Goal: Information Seeking & Learning: Learn about a topic

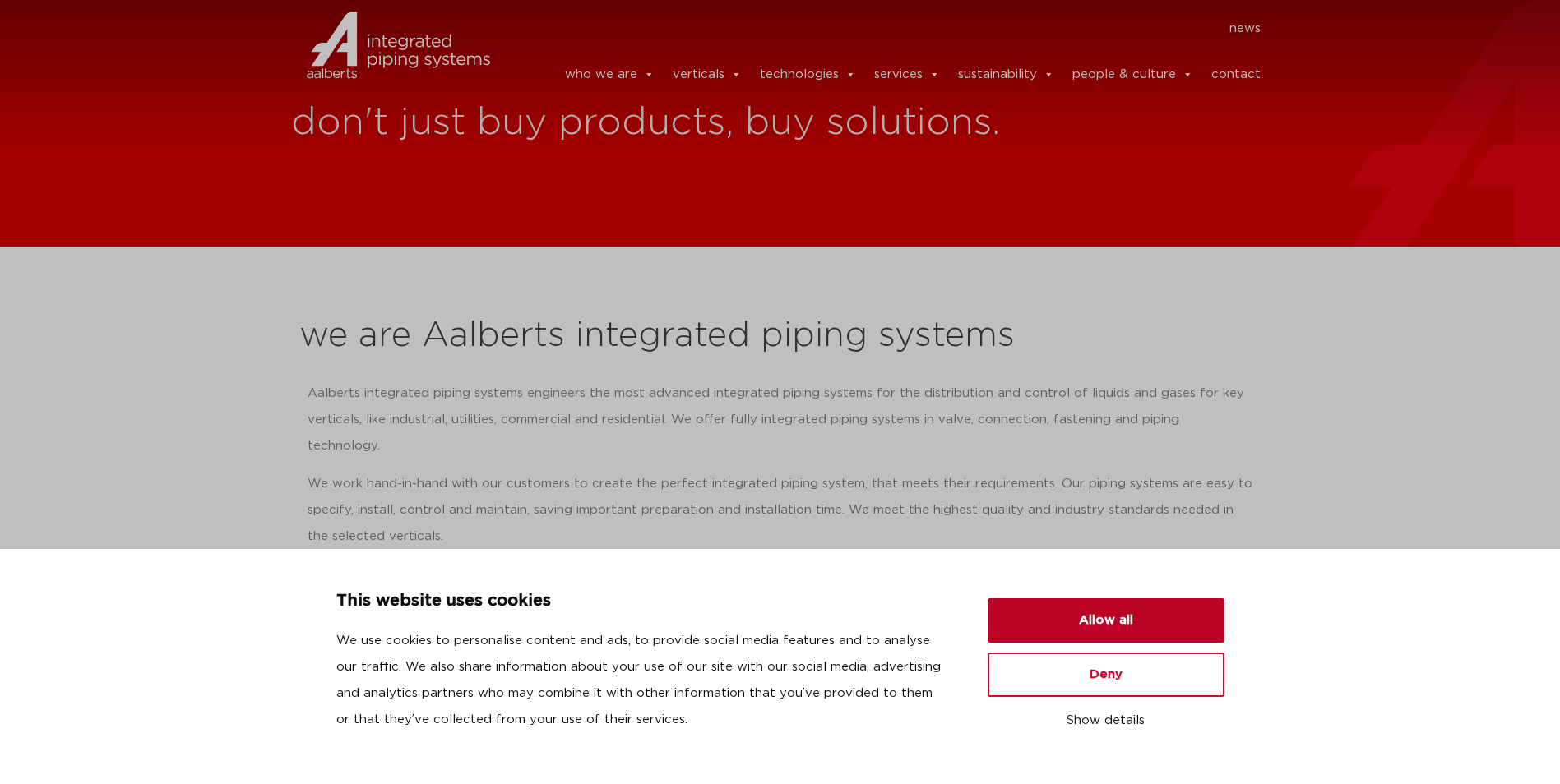
drag, startPoint x: 1140, startPoint y: 624, endPoint x: 1129, endPoint y: 623, distance: 11.0
click at [1140, 624] on button "Allow all" at bounding box center [1107, 620] width 237 height 44
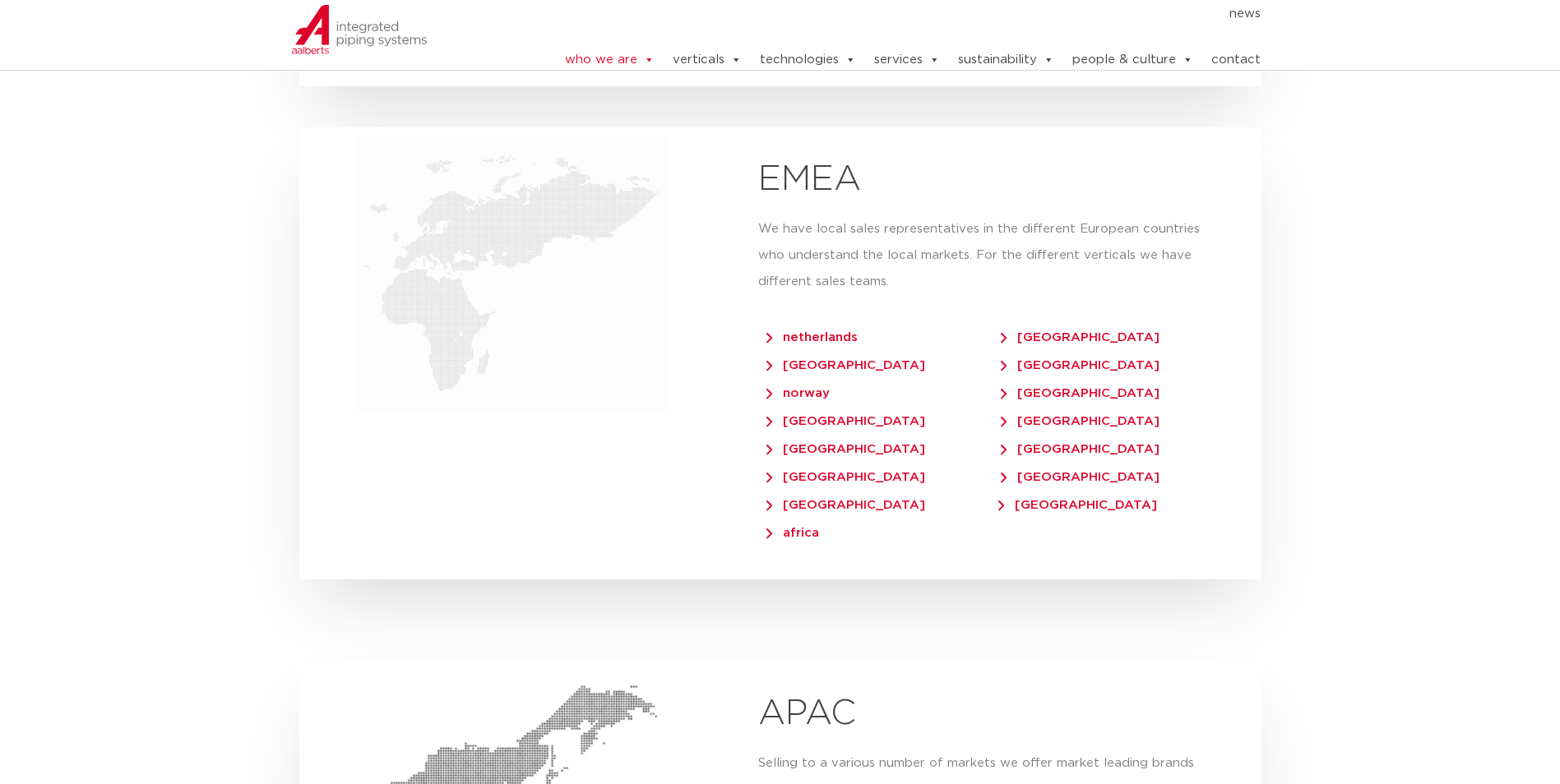
scroll to position [3288, 0]
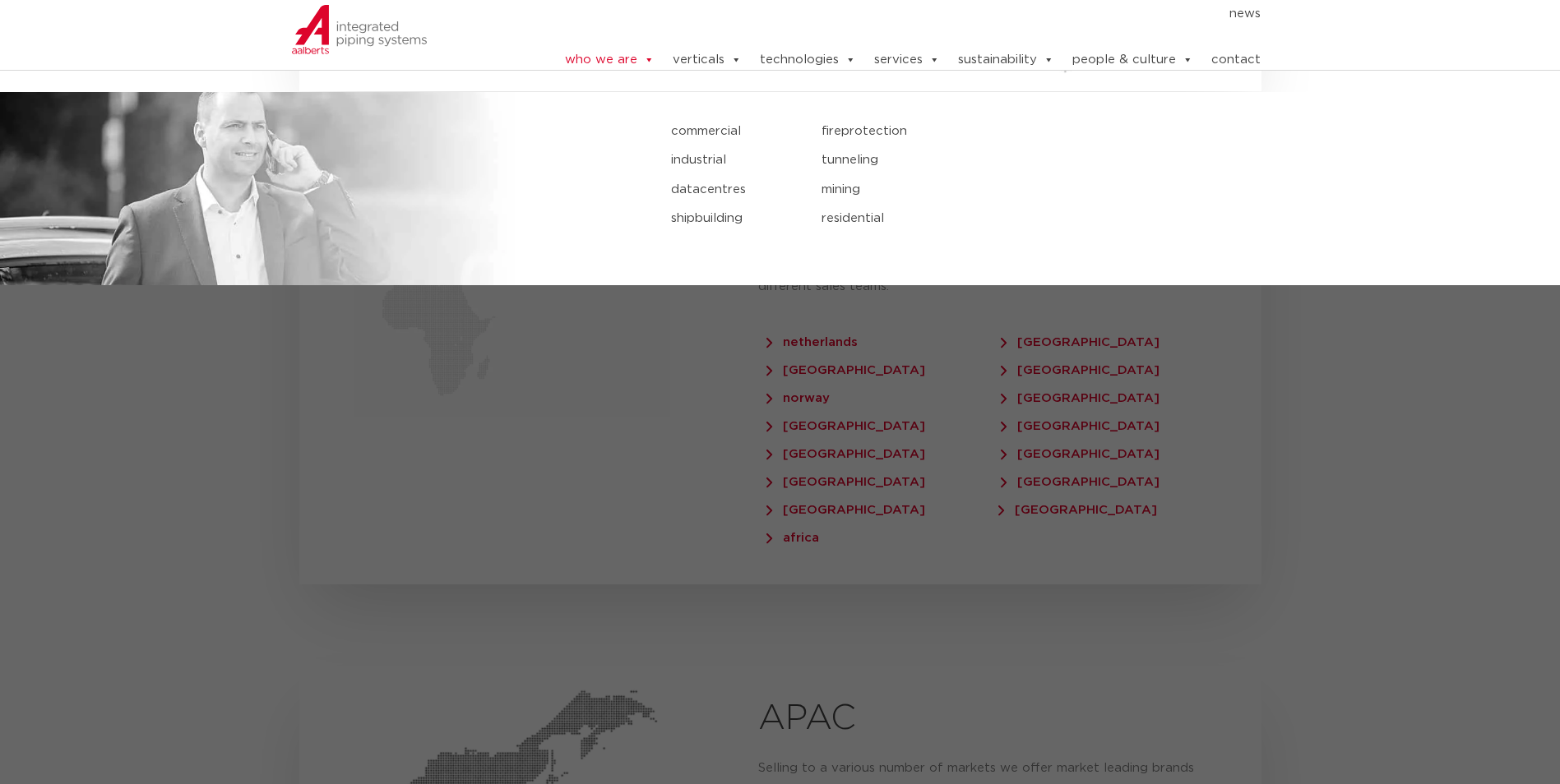
click at [871, 126] on link "fireprotection" at bounding box center [1034, 132] width 426 height 22
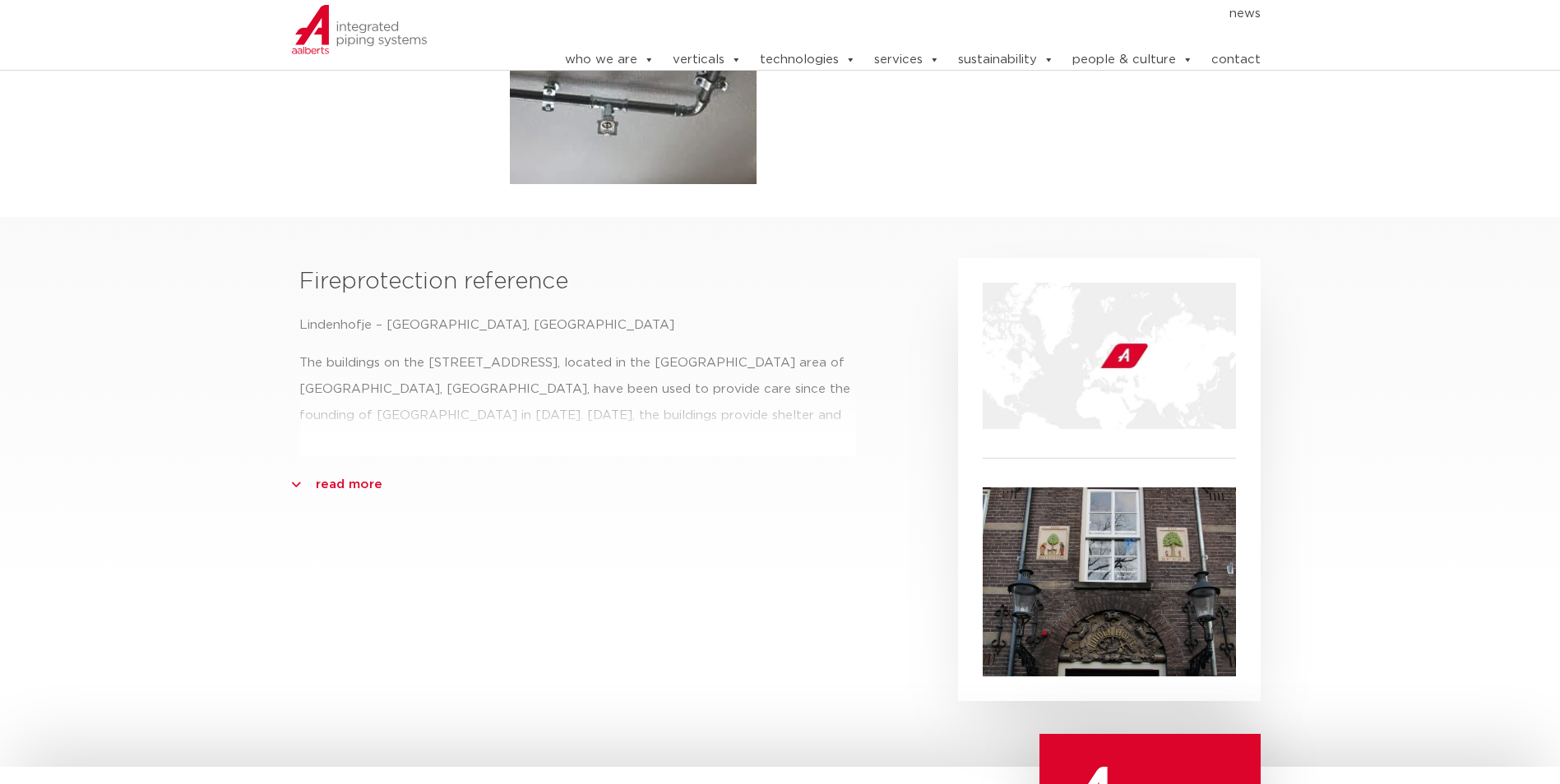
scroll to position [575, 0]
click at [328, 471] on link "read more" at bounding box center [349, 483] width 66 height 26
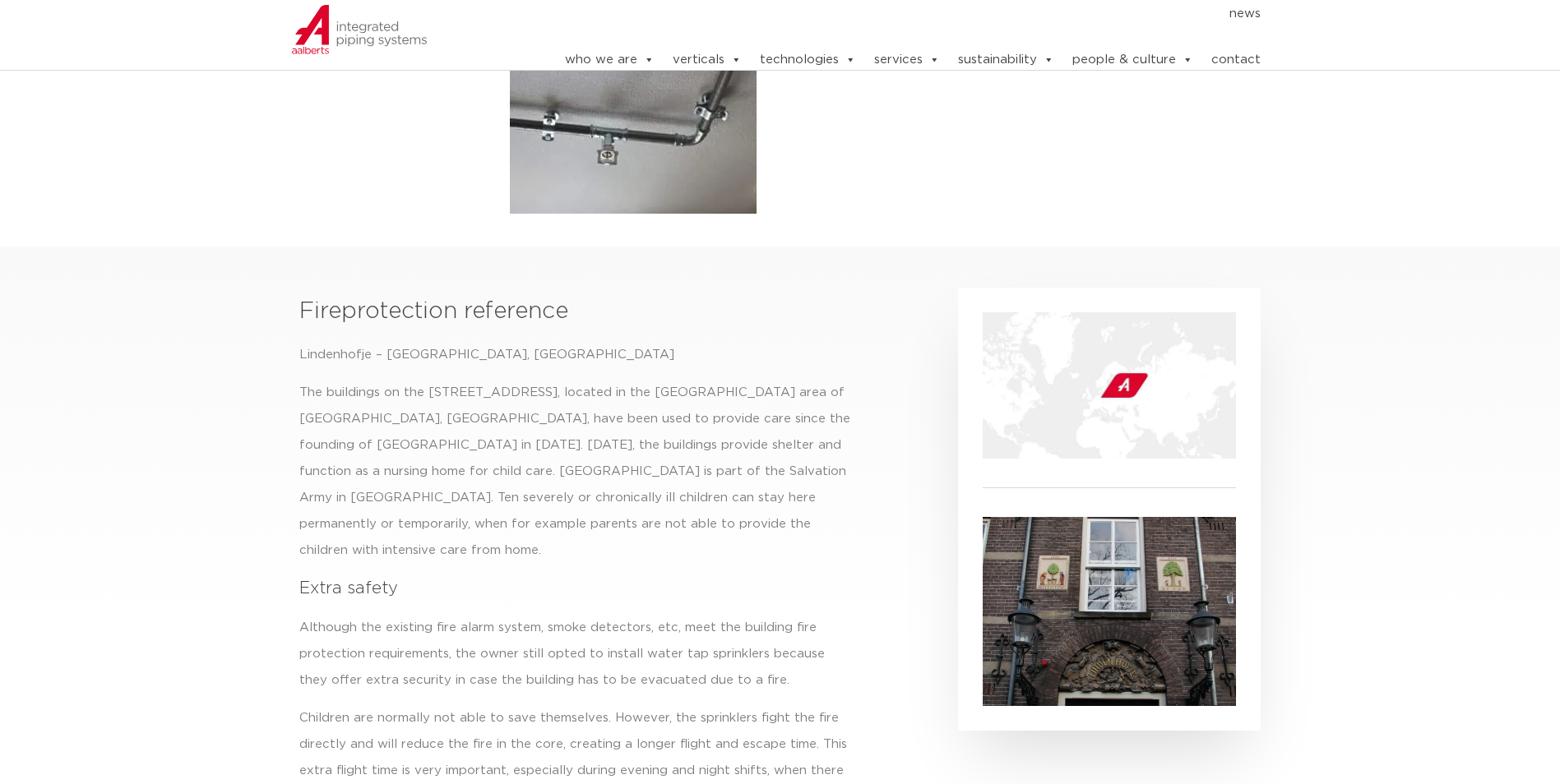
scroll to position [516, 0]
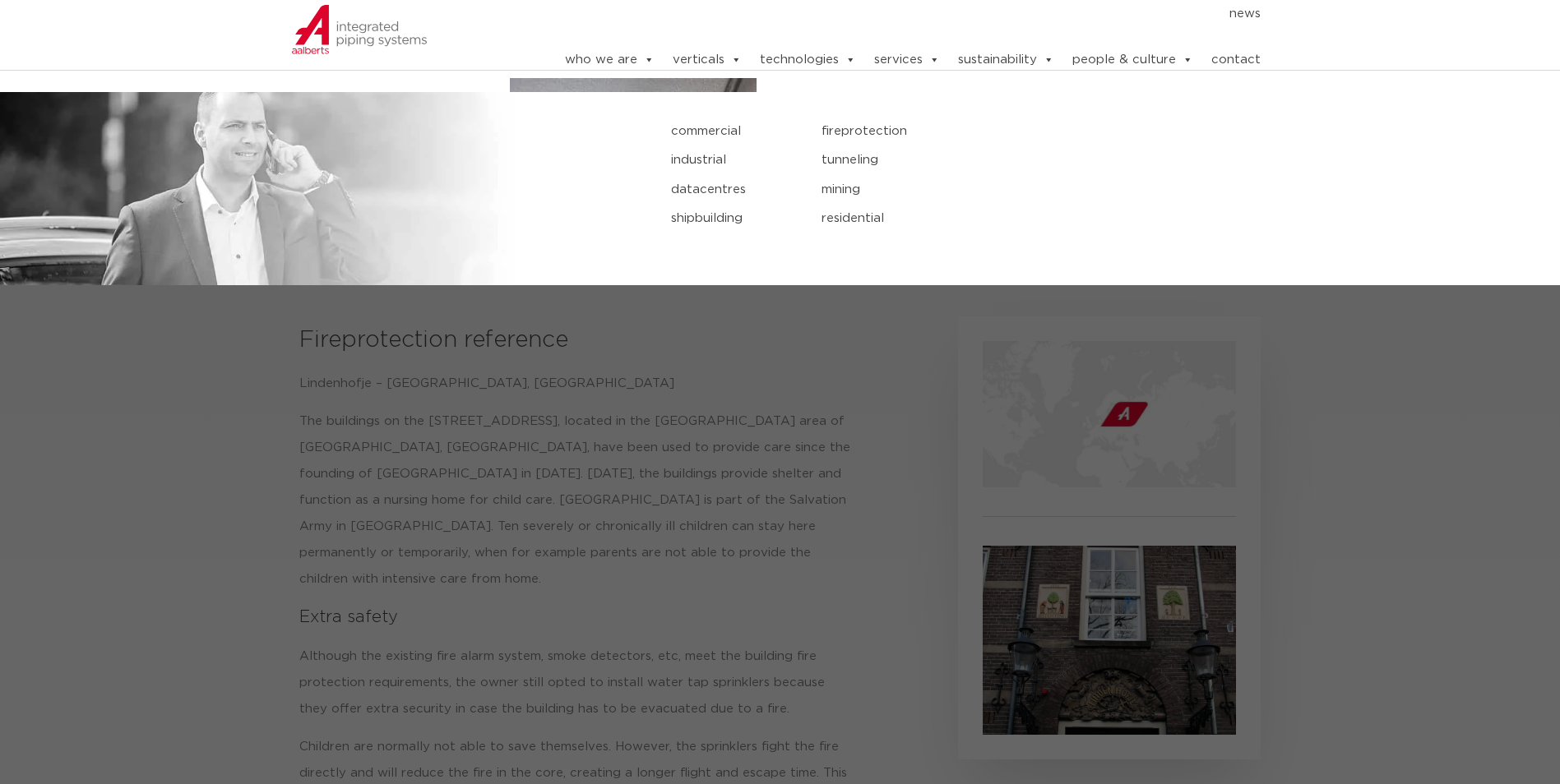
click at [888, 124] on link "fireprotection" at bounding box center [1034, 132] width 426 height 22
